Goal: Task Accomplishment & Management: Manage account settings

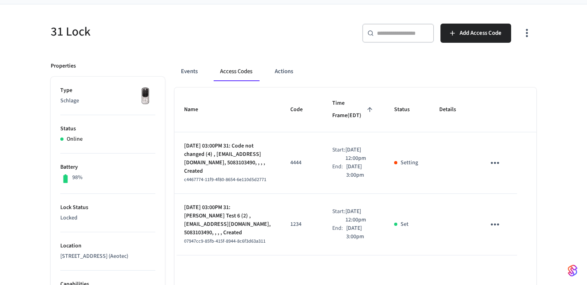
scroll to position [57, 0]
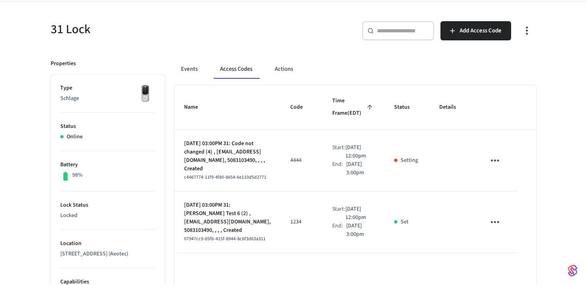
click at [225, 157] on p "Aug 20, 2025 03:00PM 31: Code not changed (4) , 3105joshua@gmail.com, 508310349…" at bounding box center [227, 156] width 87 height 34
click at [496, 157] on icon "sticky table" at bounding box center [495, 160] width 12 height 12
click at [501, 176] on li "Edit" at bounding box center [514, 184] width 38 height 22
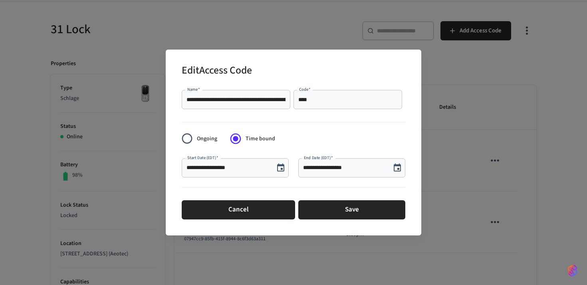
click at [493, 171] on div "**********" at bounding box center [293, 142] width 587 height 285
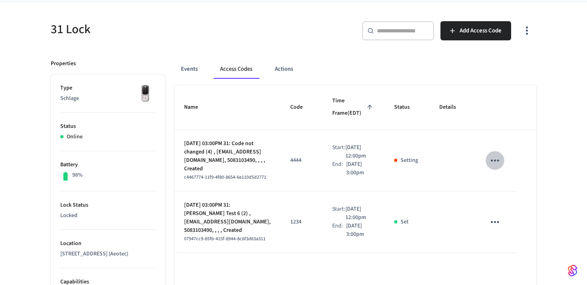
click at [494, 151] on button "sticky table" at bounding box center [494, 160] width 19 height 19
click at [501, 204] on li "Delete" at bounding box center [511, 208] width 38 height 21
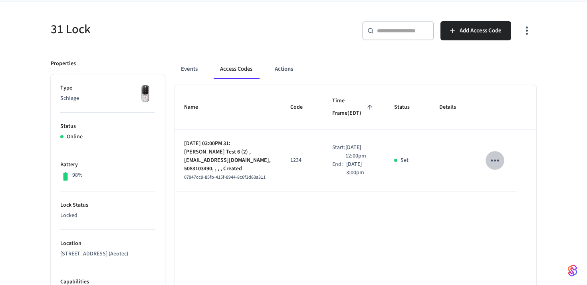
click at [487, 158] on button "sticky table" at bounding box center [494, 160] width 19 height 19
click at [502, 206] on icon at bounding box center [501, 208] width 6 height 6
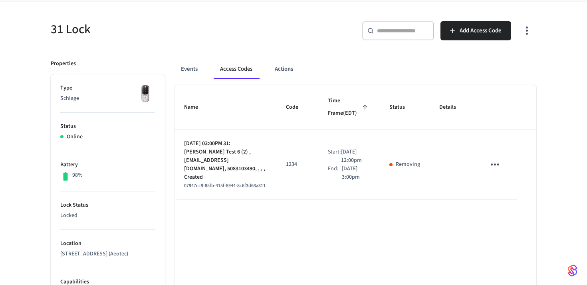
click at [501, 160] on button "sticky table" at bounding box center [494, 164] width 19 height 19
click at [505, 207] on li "Delete" at bounding box center [511, 208] width 38 height 21
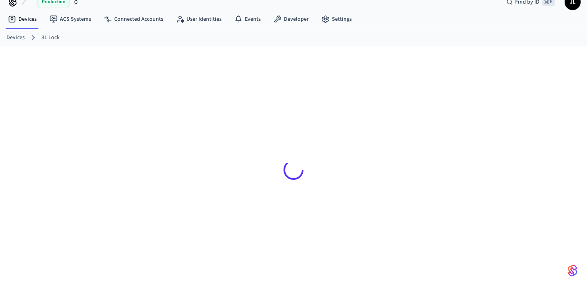
scroll to position [13, 0]
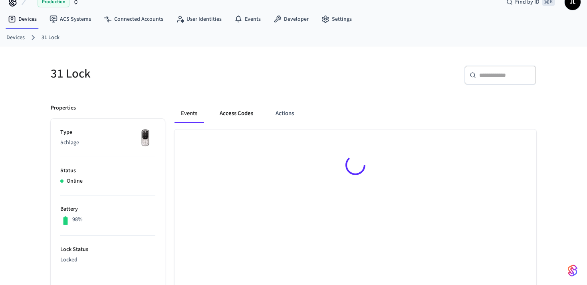
click at [234, 109] on button "Access Codes" at bounding box center [236, 113] width 46 height 19
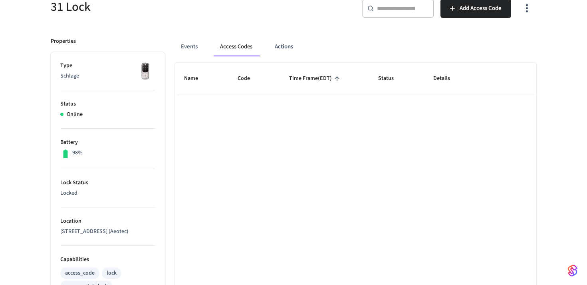
scroll to position [83, 0]
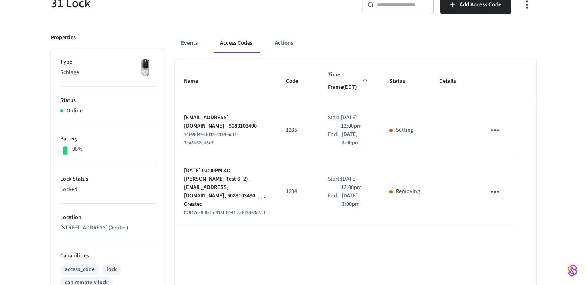
click at [493, 131] on icon "sticky table" at bounding box center [495, 130] width 12 height 12
click at [501, 179] on li "Delete" at bounding box center [514, 178] width 38 height 21
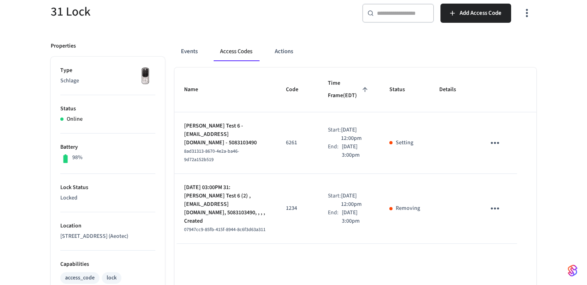
scroll to position [77, 0]
